Goal: Check status: Check status

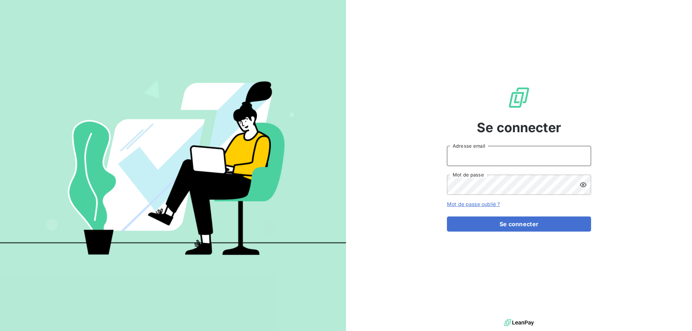
click at [517, 157] on input "Adresse email" at bounding box center [519, 156] width 144 height 20
type input "hl@jv-interim.fr"
click at [447, 217] on button "Se connecter" at bounding box center [519, 224] width 144 height 15
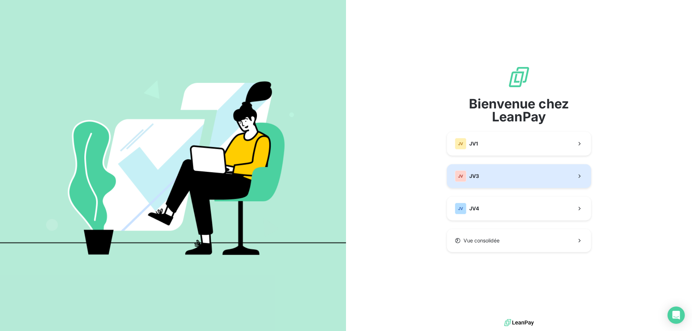
click at [486, 185] on button "JV JV3" at bounding box center [519, 176] width 144 height 24
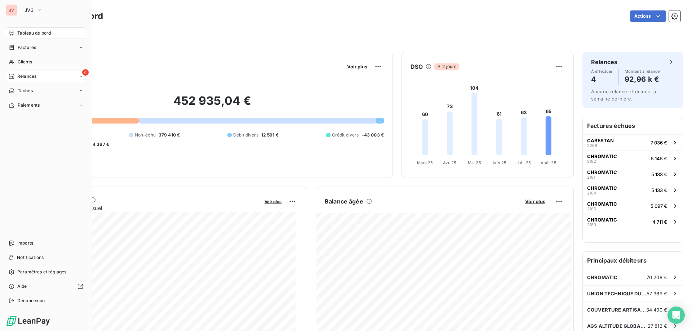
click at [29, 81] on div "4 Relances" at bounding box center [46, 77] width 80 height 12
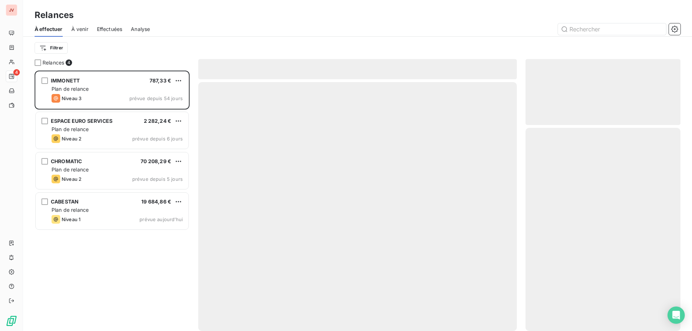
scroll to position [255, 150]
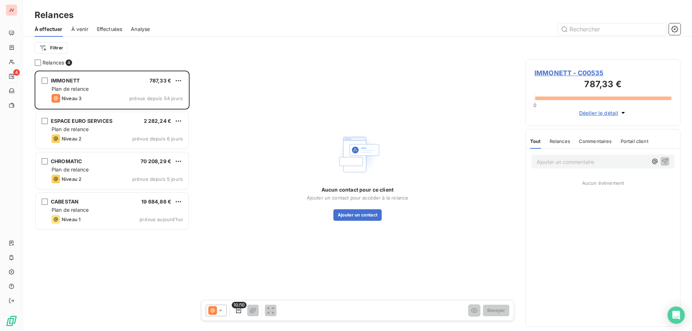
click at [117, 27] on span "Effectuées" at bounding box center [110, 29] width 26 height 7
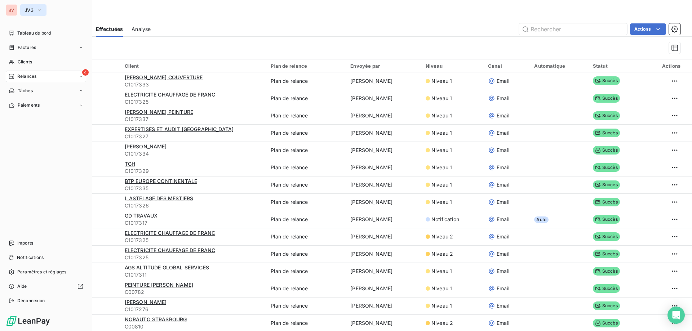
click at [38, 6] on icon "button" at bounding box center [39, 9] width 6 height 7
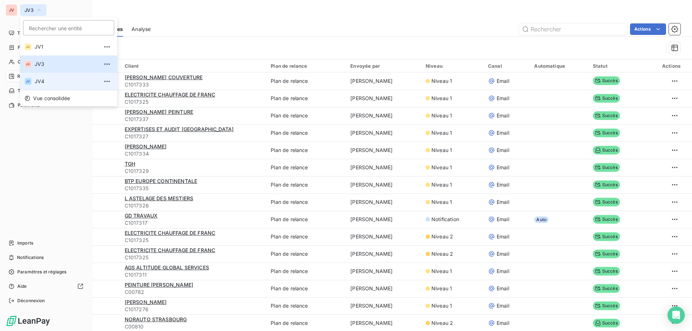
click at [41, 82] on span "JV4" at bounding box center [67, 81] width 64 height 7
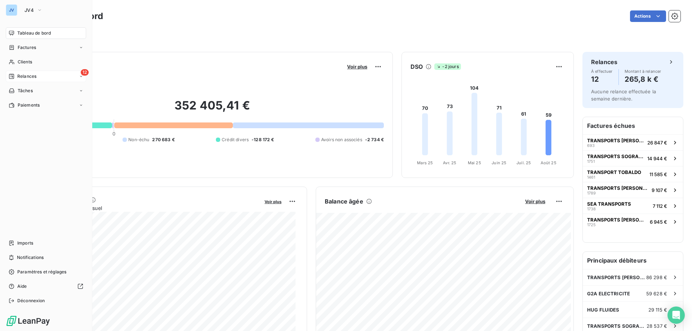
click at [19, 76] on span "Relances" at bounding box center [26, 76] width 19 height 6
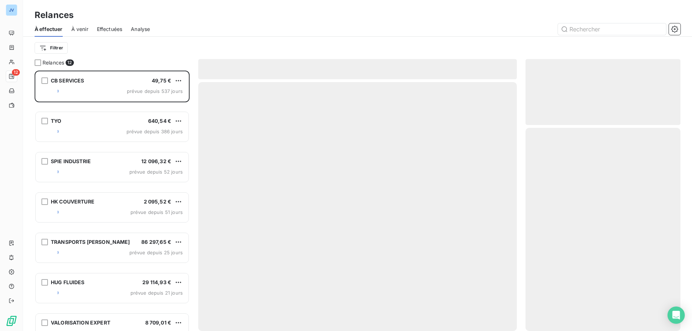
scroll to position [255, 150]
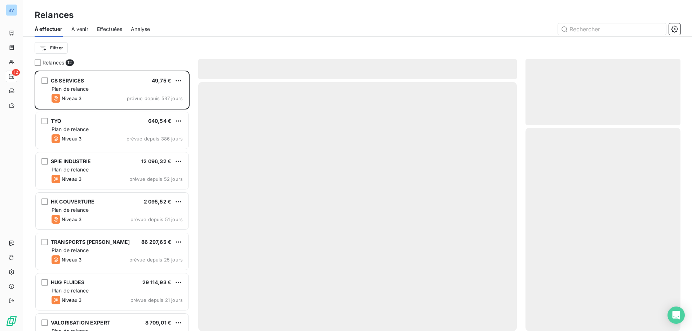
click at [107, 27] on span "Effectuées" at bounding box center [110, 29] width 26 height 7
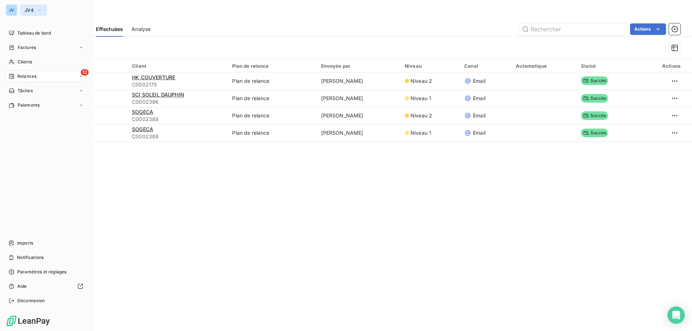
click at [40, 12] on icon "button" at bounding box center [40, 9] width 6 height 7
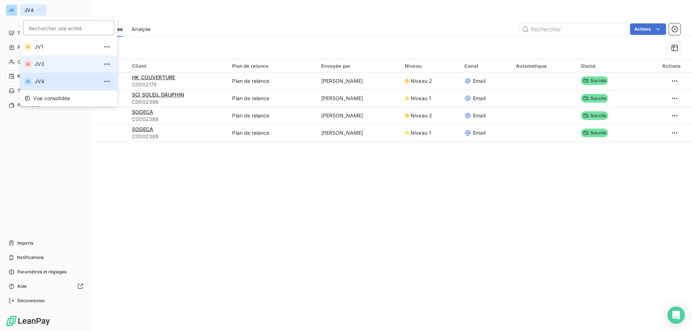
click at [42, 65] on span "JV3" at bounding box center [67, 64] width 64 height 7
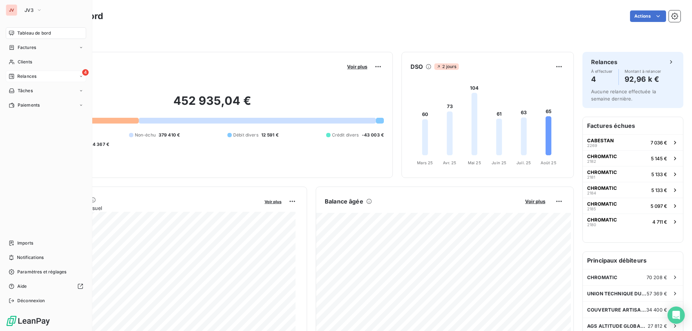
click at [25, 76] on span "Relances" at bounding box center [26, 76] width 19 height 6
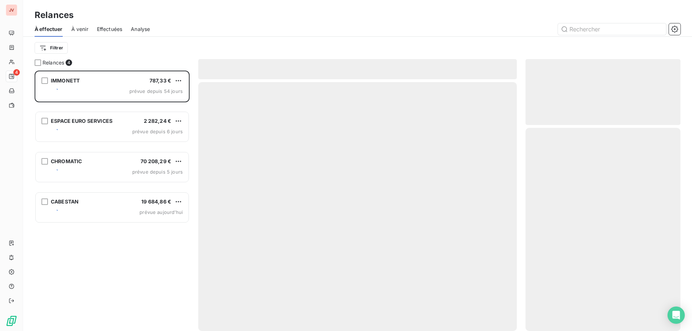
scroll to position [255, 150]
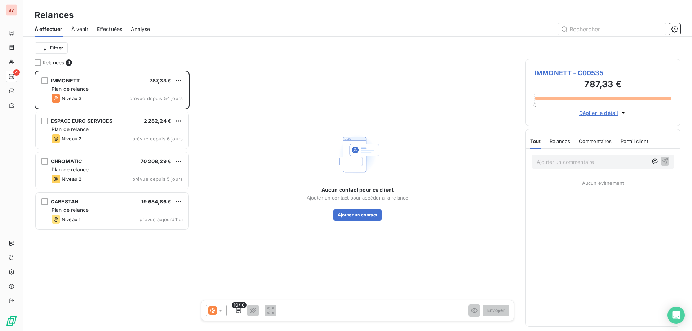
click at [108, 29] on span "Effectuées" at bounding box center [110, 29] width 26 height 7
